Goal: Navigation & Orientation: Go to known website

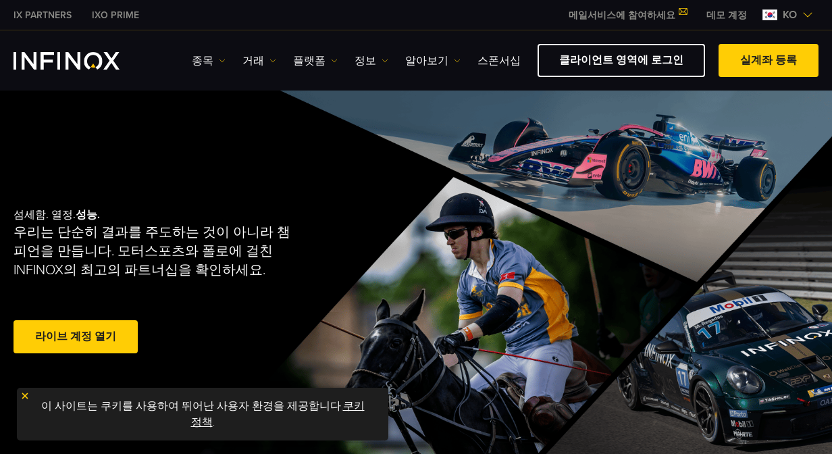
click at [109, 65] on img "INFINOX Logo" at bounding box center [67, 61] width 106 height 18
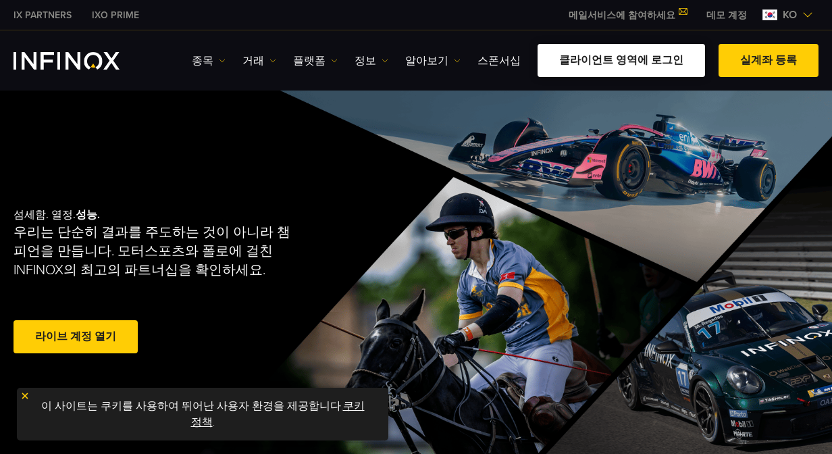
click at [638, 61] on link "클라이언트 영역에 로그인" at bounding box center [620, 60] width 167 height 33
